Goal: Find specific page/section: Find specific page/section

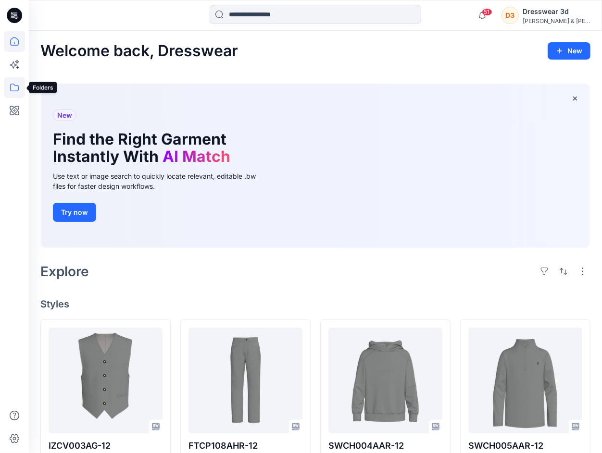
click at [11, 88] on icon at bounding box center [14, 87] width 21 height 21
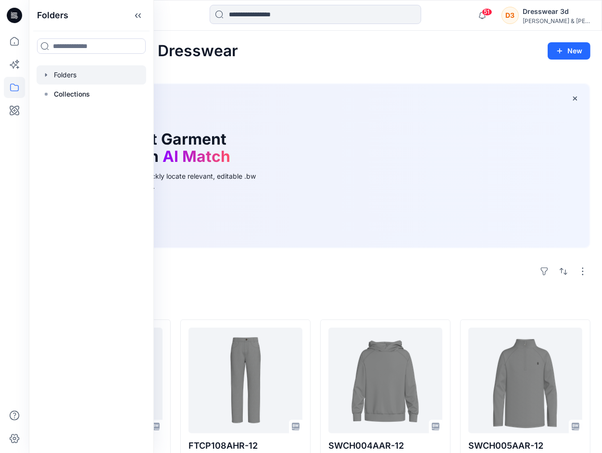
click at [69, 74] on div at bounding box center [92, 74] width 110 height 19
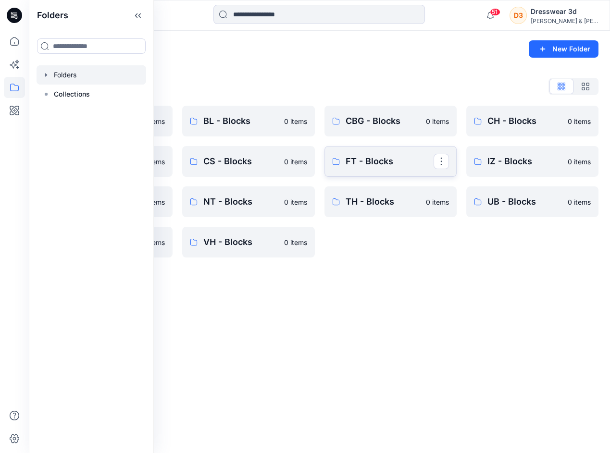
click at [393, 166] on p "FT - Blocks" at bounding box center [389, 161] width 88 height 13
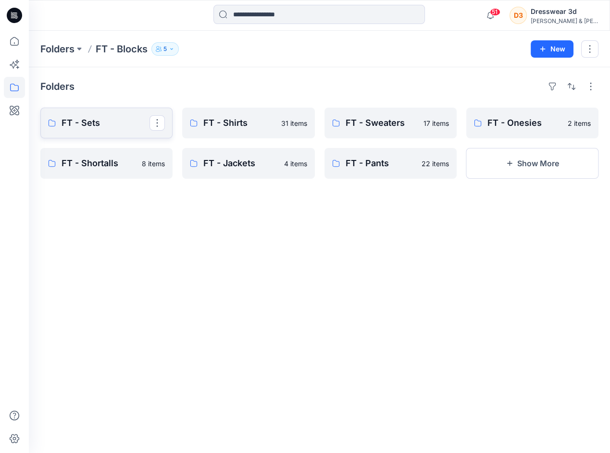
click at [88, 125] on p "FT - Sets" at bounding box center [106, 122] width 88 height 13
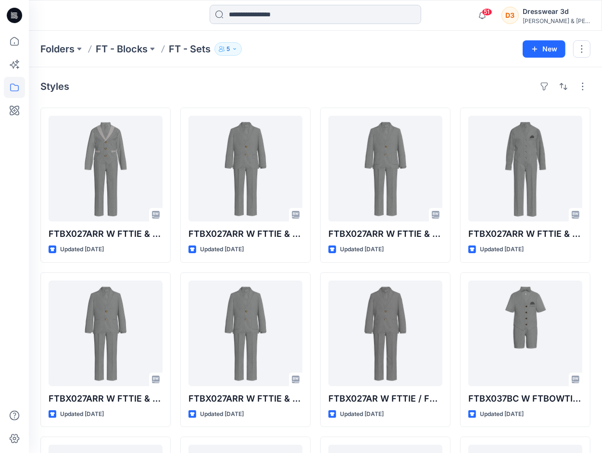
click at [271, 13] on input at bounding box center [314, 14] width 211 height 19
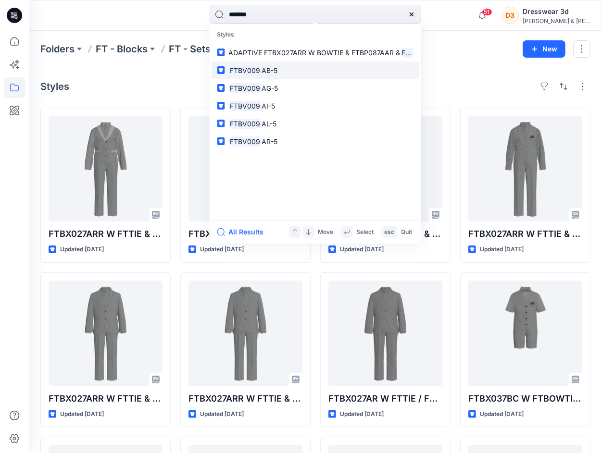
type input "*******"
click at [245, 69] on mark "FTBV009" at bounding box center [245, 70] width 33 height 11
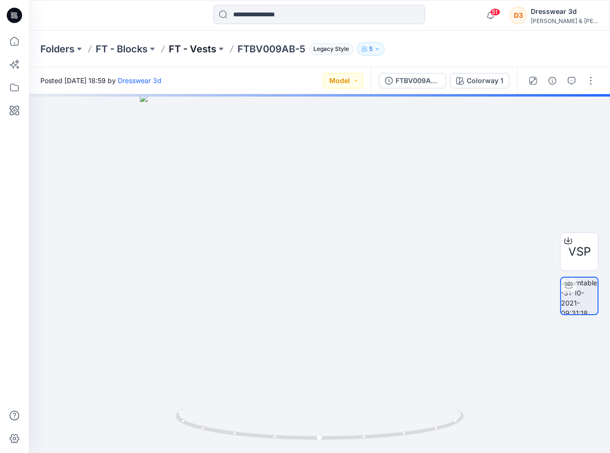
click at [187, 51] on p "FT - Vests" at bounding box center [193, 48] width 48 height 13
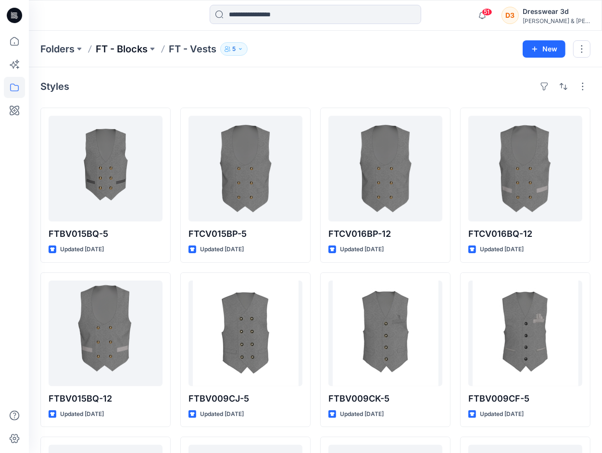
click at [138, 44] on p "FT - Blocks" at bounding box center [122, 48] width 52 height 13
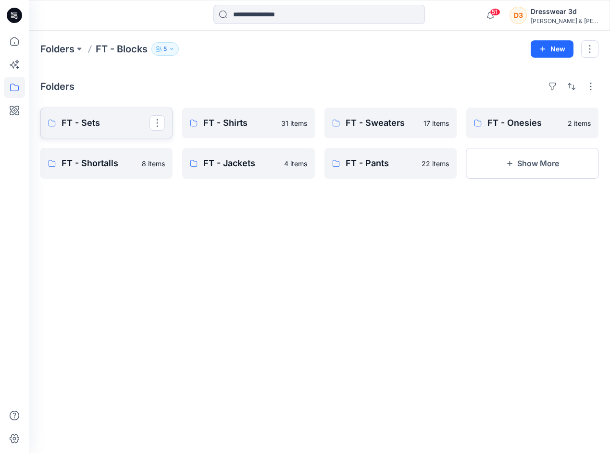
click at [94, 121] on p "FT - Sets" at bounding box center [106, 122] width 88 height 13
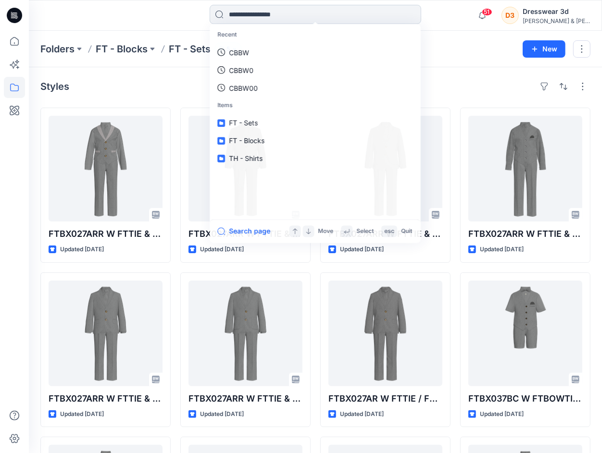
click at [274, 15] on input at bounding box center [314, 14] width 211 height 19
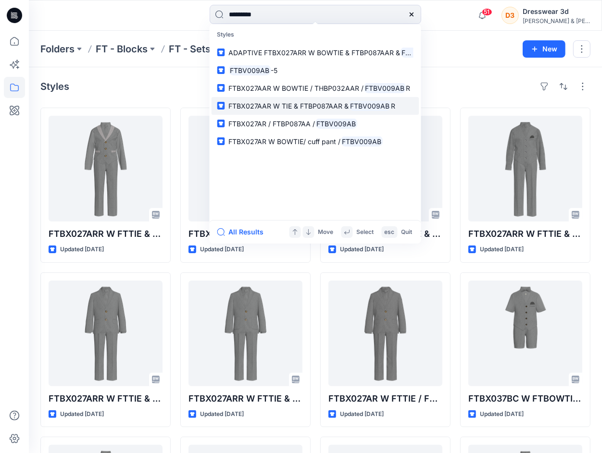
type input "*********"
click at [301, 105] on span "FTBX027AAR W TIE & FTBP087AAR &" at bounding box center [289, 106] width 120 height 8
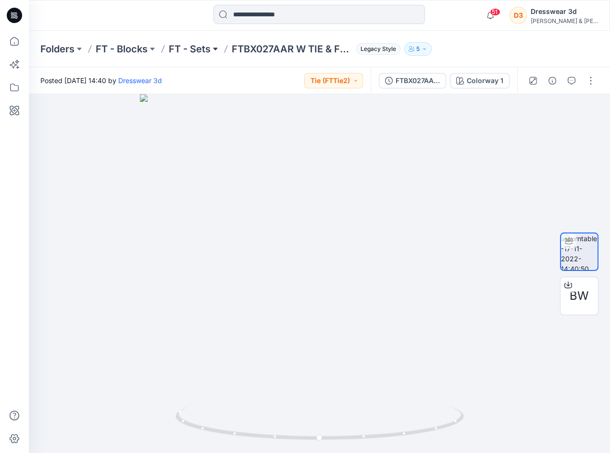
click at [211, 48] on button at bounding box center [215, 48] width 10 height 13
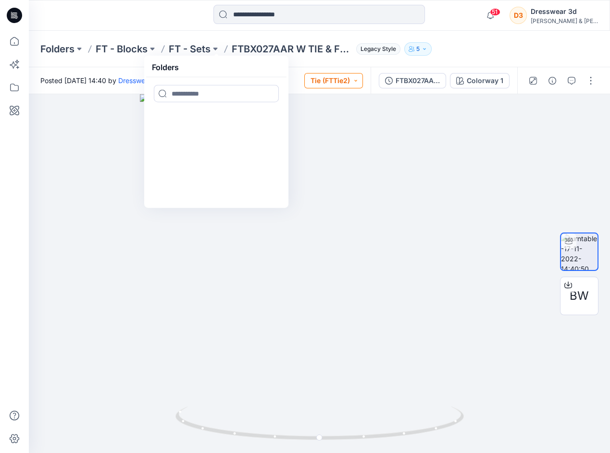
click at [339, 77] on button "Tie (FTTie2)" at bounding box center [333, 80] width 59 height 15
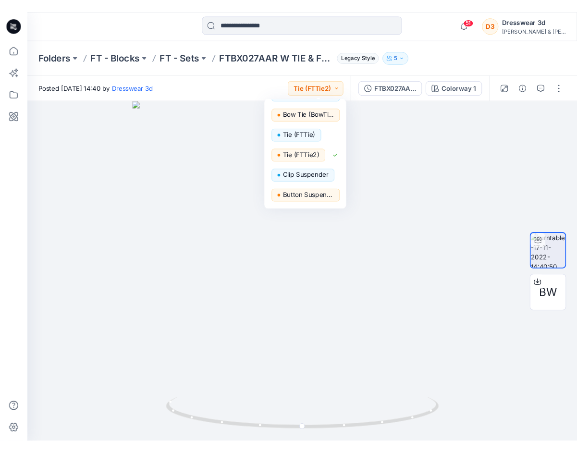
scroll to position [247, 0]
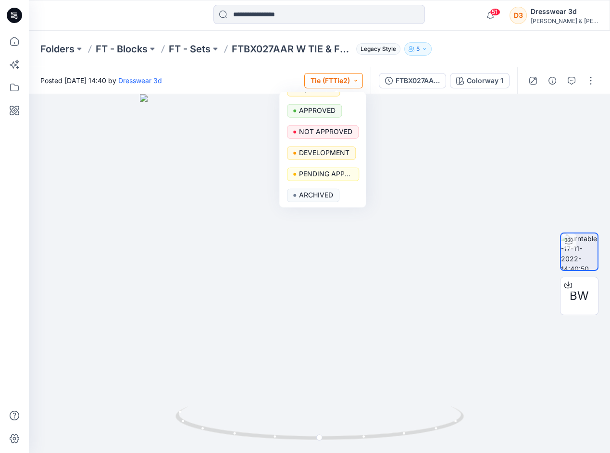
click at [354, 83] on button "Tie (FTTie2)" at bounding box center [333, 80] width 59 height 15
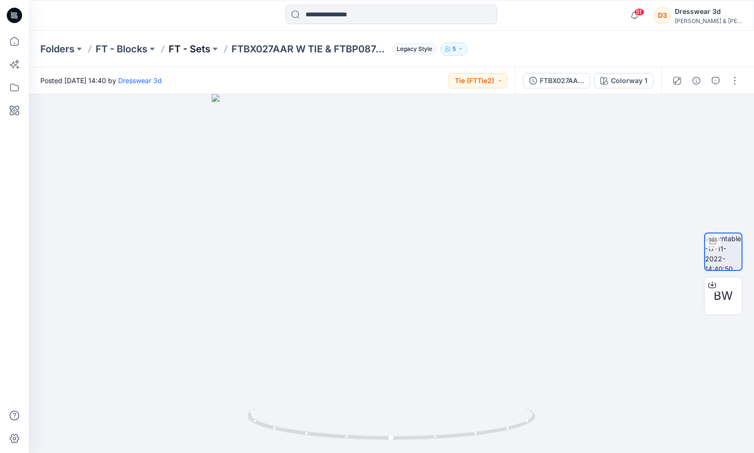
click at [192, 42] on p "FT - Sets" at bounding box center [190, 48] width 42 height 13
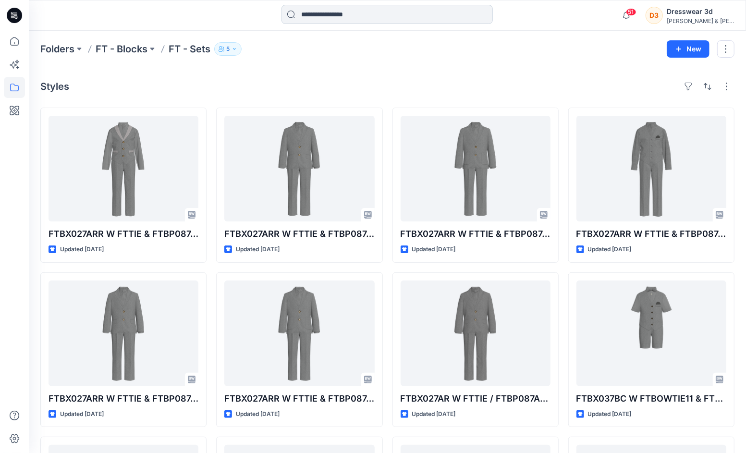
click at [333, 16] on input at bounding box center [387, 14] width 211 height 19
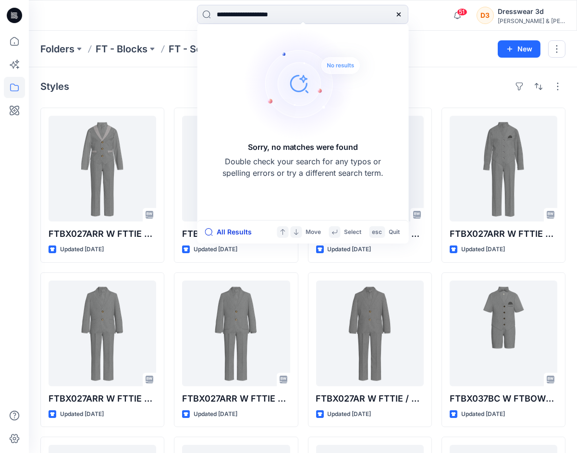
type input "**********"
click at [225, 231] on button "All Results" at bounding box center [231, 232] width 53 height 12
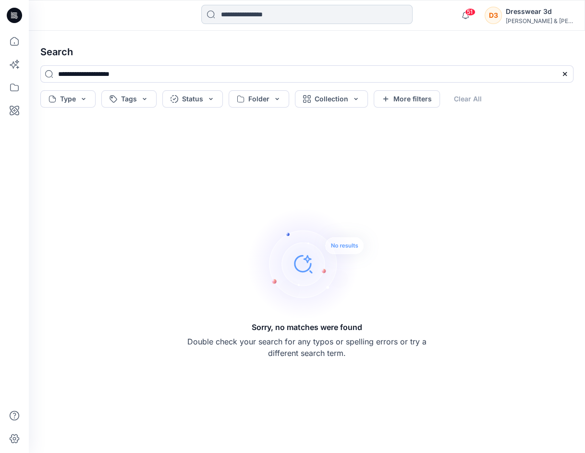
click at [280, 9] on input at bounding box center [306, 14] width 211 height 19
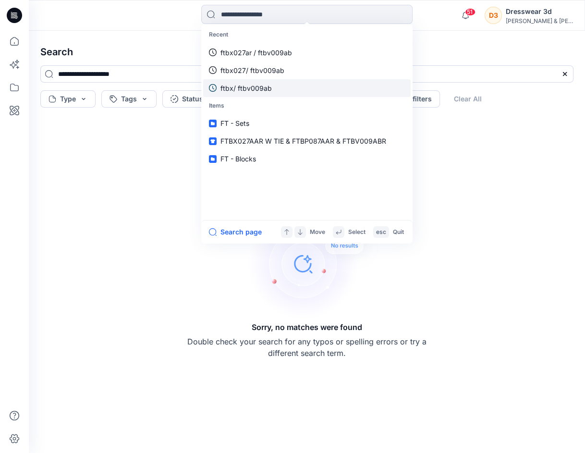
click at [264, 90] on p "ftbx/ ftbv009ab" at bounding box center [246, 88] width 51 height 10
type input "**********"
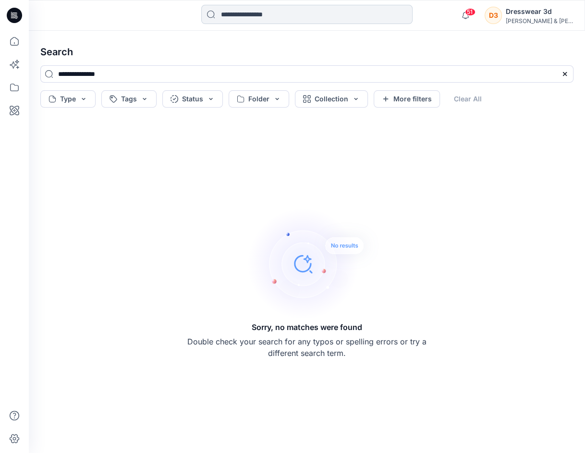
click at [283, 12] on input at bounding box center [306, 14] width 211 height 19
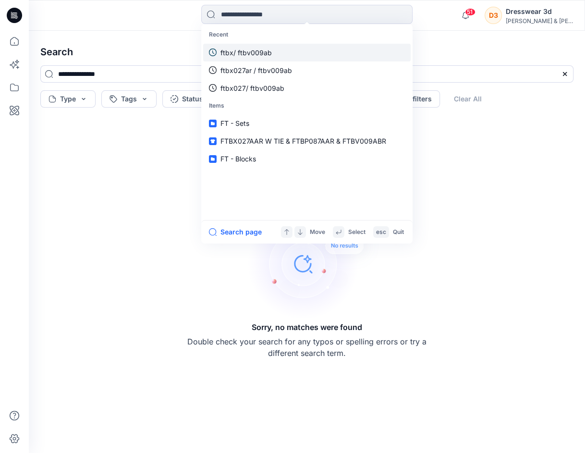
click at [265, 53] on p "ftbx/ ftbv009ab" at bounding box center [246, 53] width 51 height 10
click at [271, 20] on input at bounding box center [306, 14] width 211 height 19
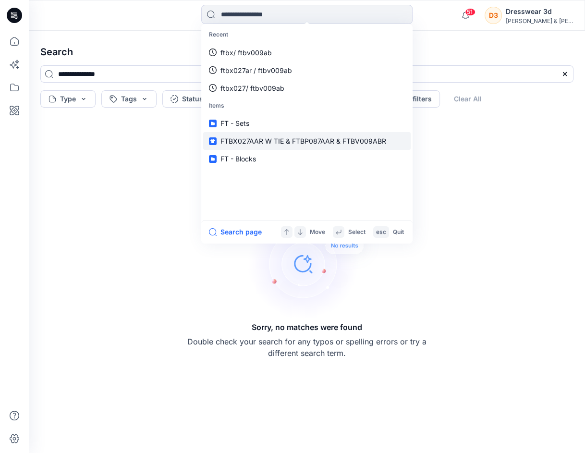
click at [255, 141] on span "FTBX027AAR W TIE & FTBP087AAR & FTBV009ABR" at bounding box center [304, 141] width 166 height 8
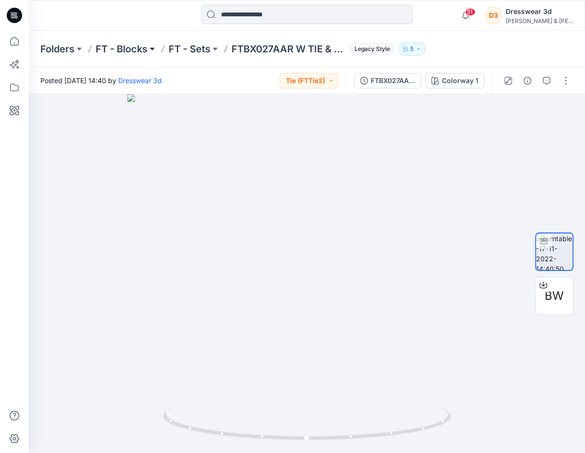
click at [152, 48] on button at bounding box center [153, 48] width 10 height 13
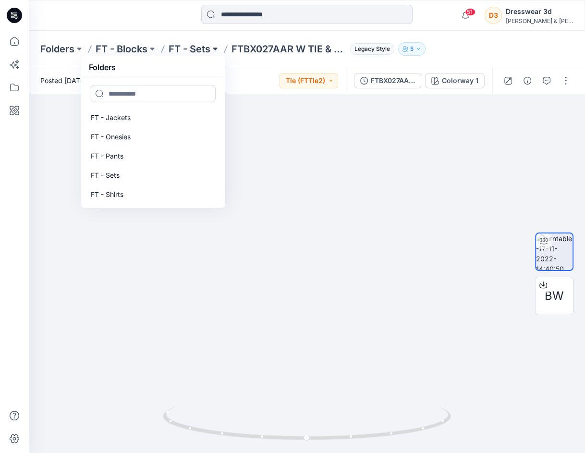
click at [215, 49] on button at bounding box center [215, 48] width 10 height 13
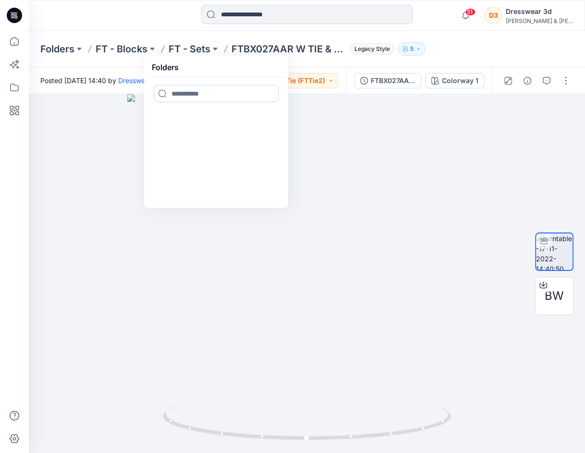
click at [193, 93] on input at bounding box center [216, 93] width 125 height 17
click at [298, 21] on input at bounding box center [306, 14] width 211 height 19
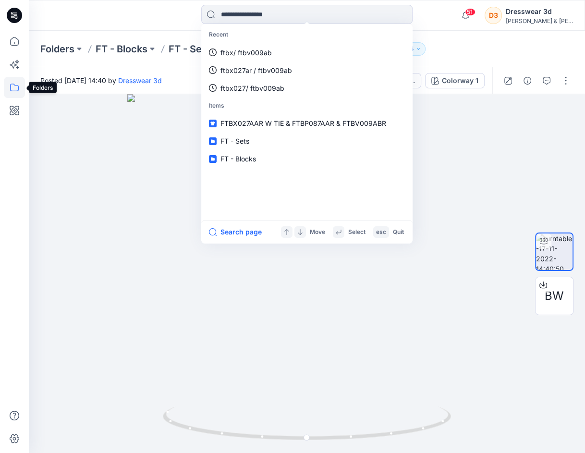
click at [12, 86] on icon at bounding box center [14, 87] width 21 height 21
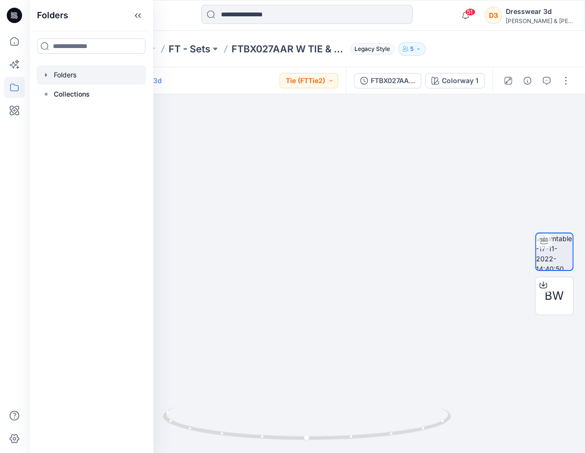
click at [66, 77] on div at bounding box center [92, 74] width 110 height 19
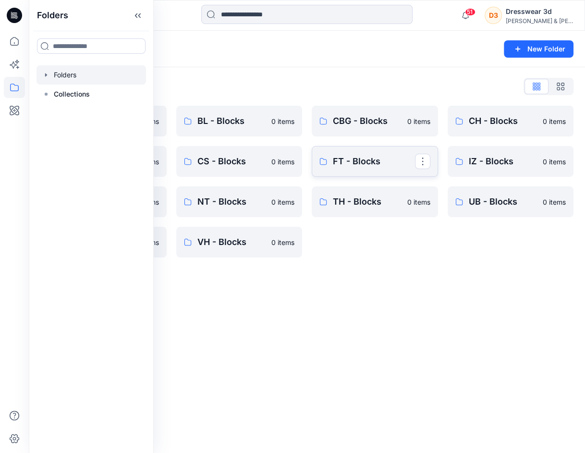
click at [345, 160] on p "FT - Blocks" at bounding box center [374, 161] width 82 height 13
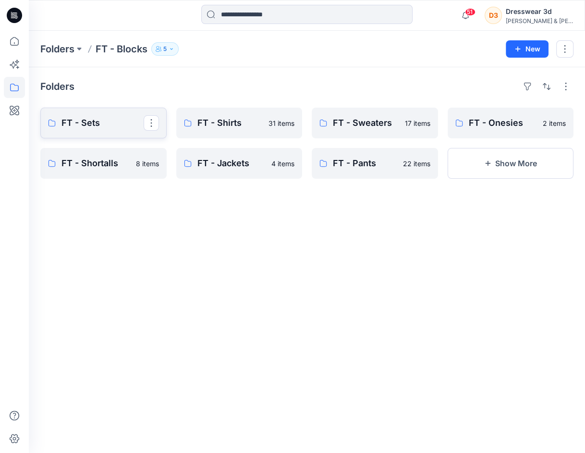
click at [89, 124] on p "FT - Sets" at bounding box center [103, 122] width 82 height 13
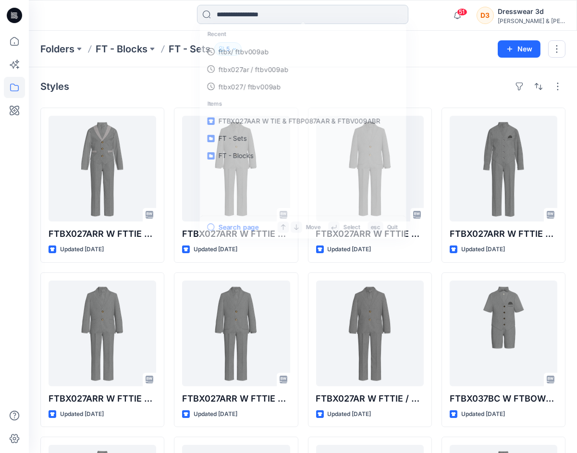
click at [253, 19] on input at bounding box center [302, 14] width 211 height 19
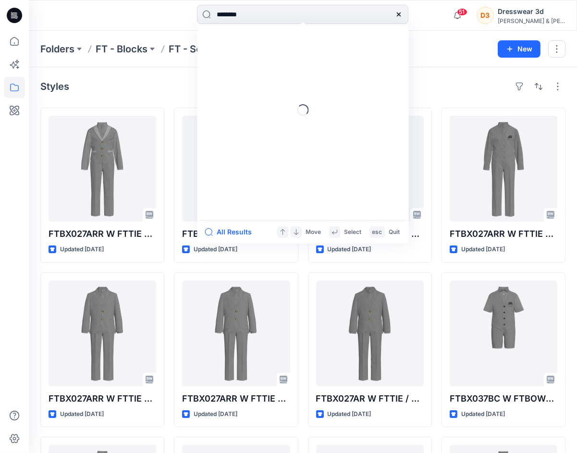
type input "*********"
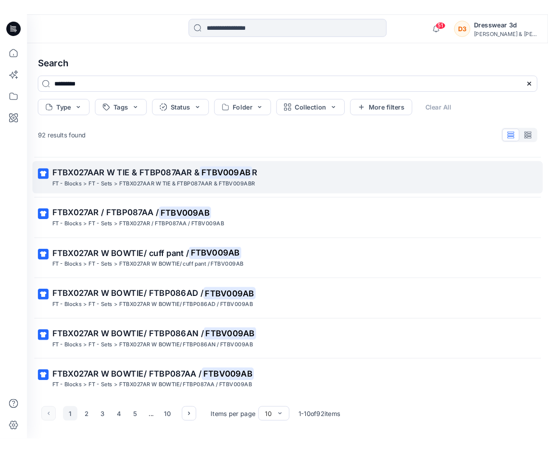
scroll to position [134, 0]
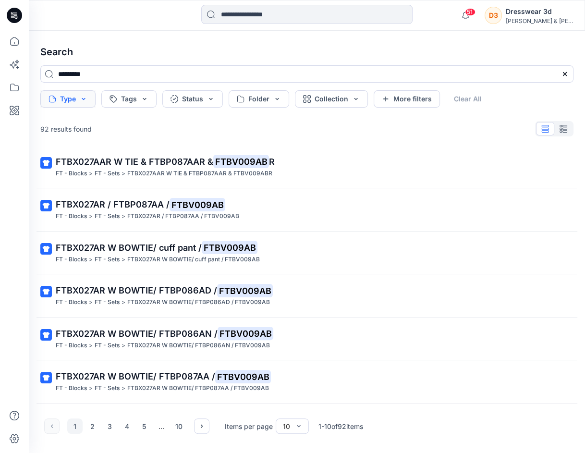
click at [85, 99] on button "Type" at bounding box center [67, 98] width 55 height 17
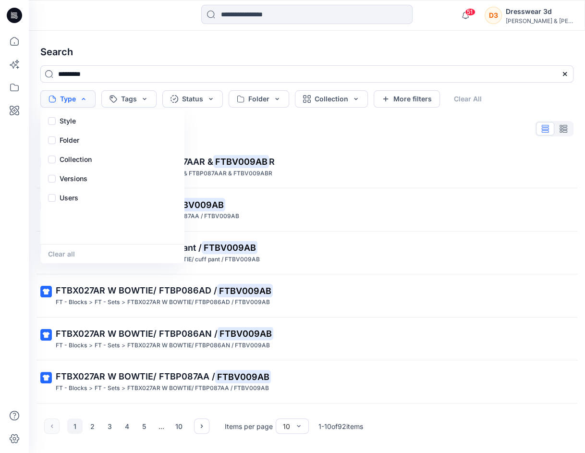
click at [85, 99] on button "Type" at bounding box center [67, 98] width 55 height 17
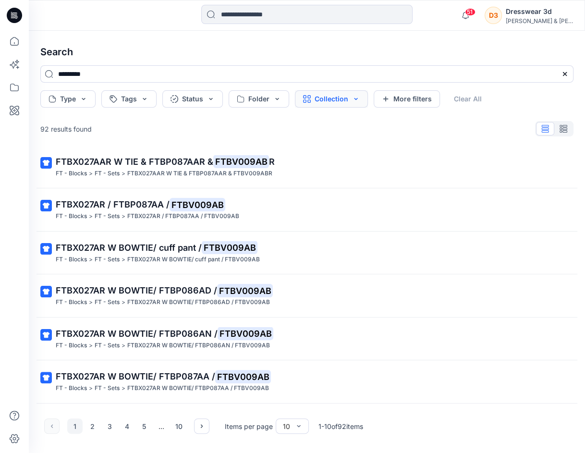
click at [353, 98] on button "Collection" at bounding box center [331, 98] width 73 height 17
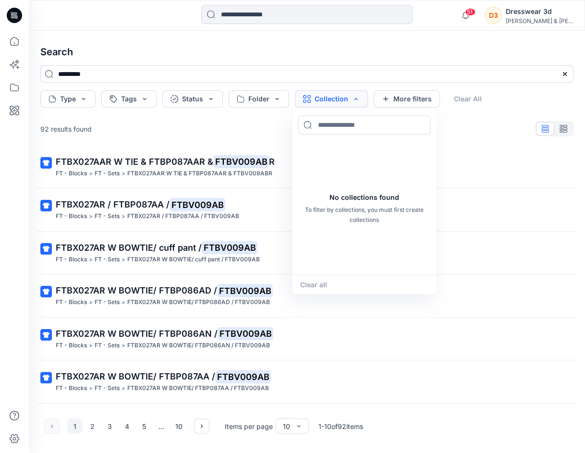
click at [353, 98] on button "Collection" at bounding box center [331, 98] width 73 height 17
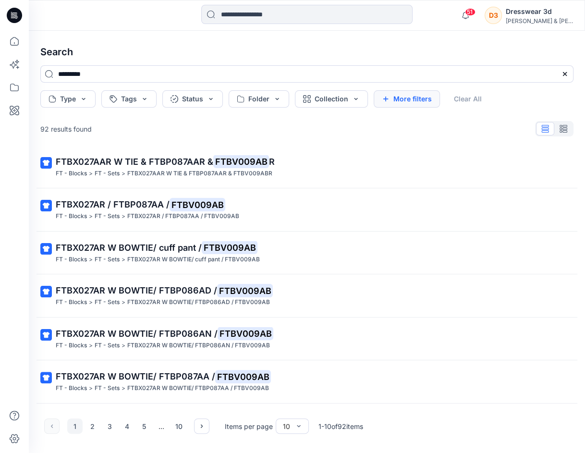
click at [404, 98] on button "More filters" at bounding box center [407, 98] width 66 height 17
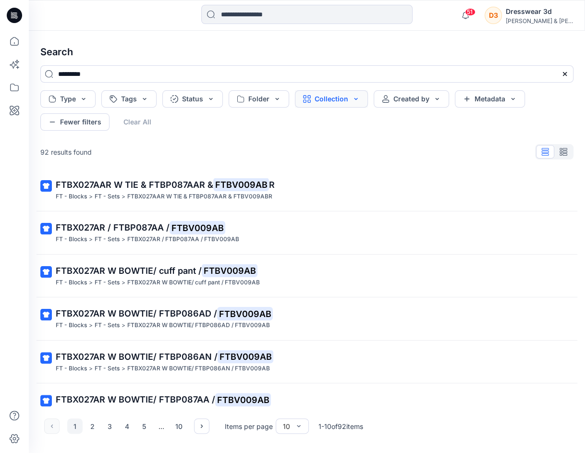
drag, startPoint x: 404, startPoint y: 99, endPoint x: 348, endPoint y: 101, distance: 55.3
click at [388, 101] on button "Created by" at bounding box center [411, 98] width 75 height 17
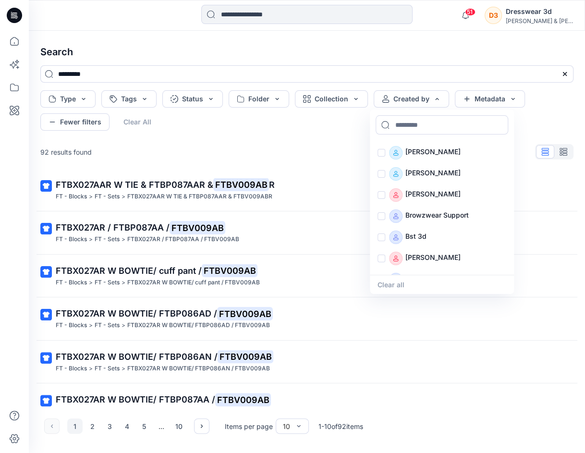
click at [297, 128] on div "Type Tags Status Folder Collection Created by [PERSON_NAME] [PERSON_NAME] [PERS…" at bounding box center [306, 110] width 533 height 40
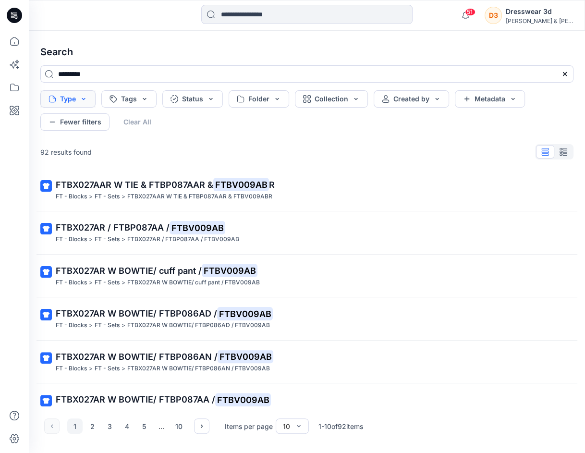
click at [85, 98] on button "Type" at bounding box center [67, 98] width 55 height 17
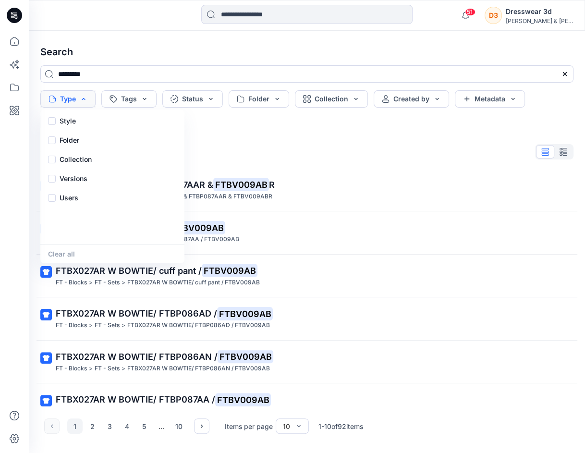
click at [85, 98] on button "Type" at bounding box center [67, 98] width 55 height 17
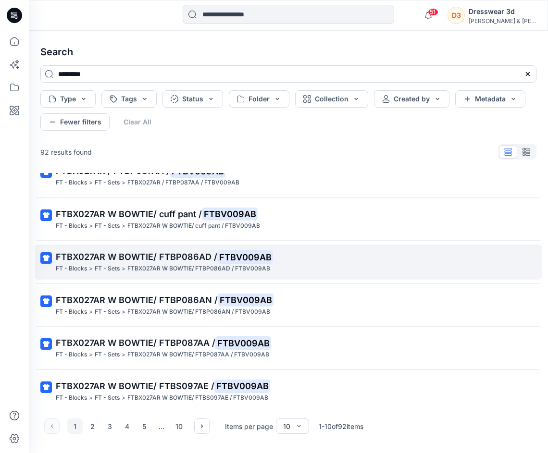
scroll to position [193, 0]
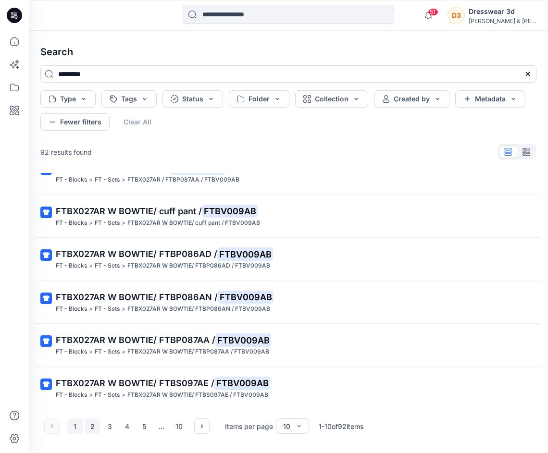
click at [93, 429] on button "2" at bounding box center [92, 426] width 15 height 15
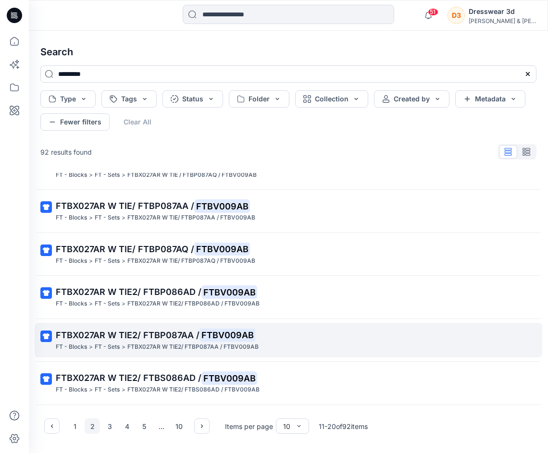
scroll to position [174, 0]
